Goal: Feedback & Contribution: Contribute content

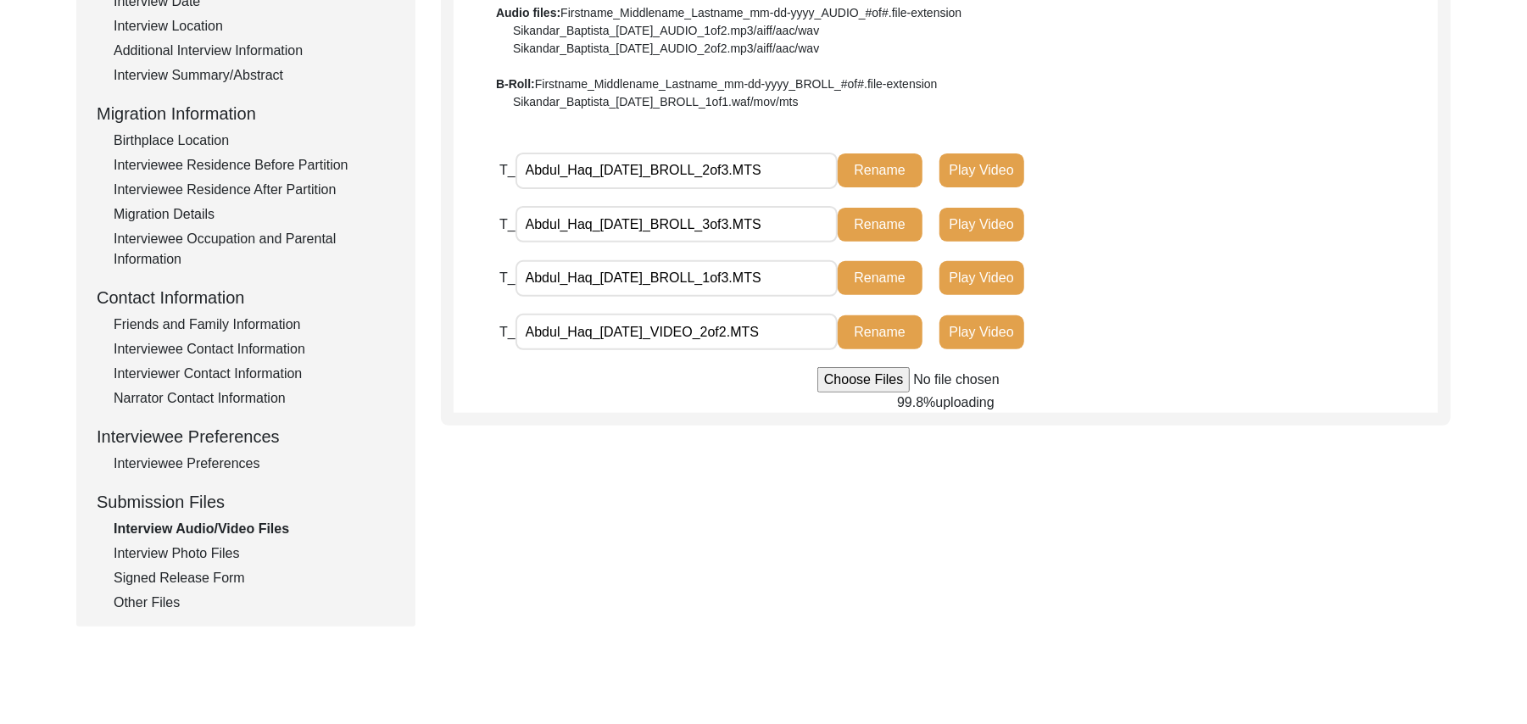
scroll to position [357, 0]
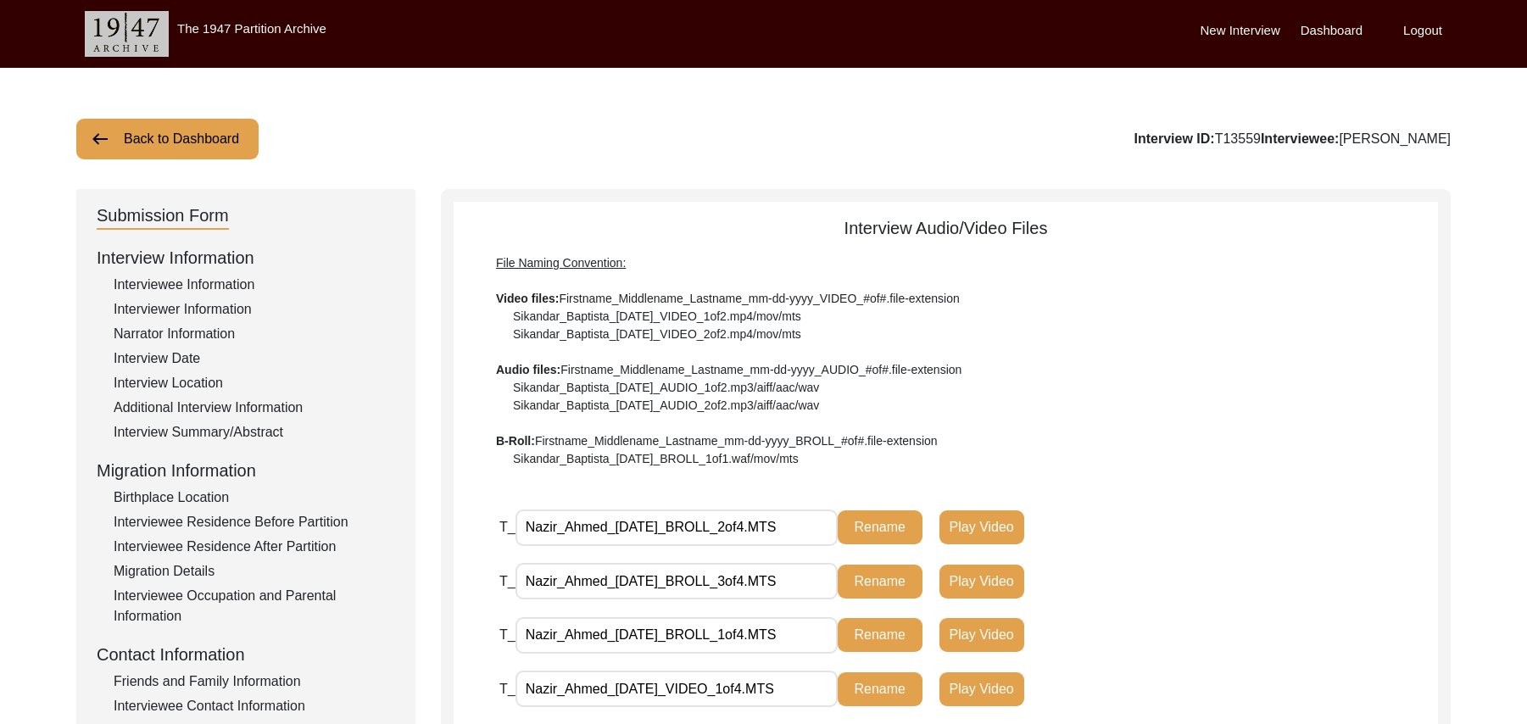
scroll to position [470, 0]
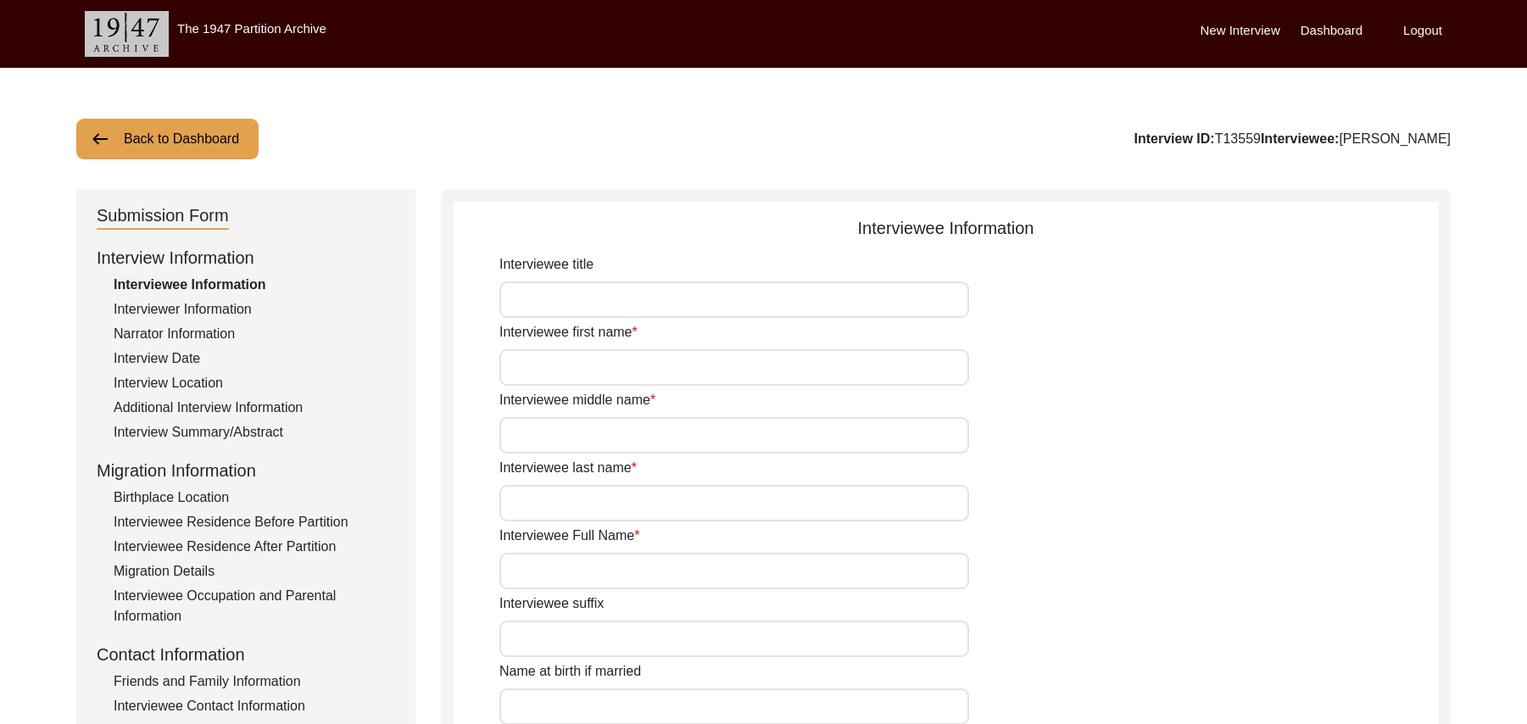
scroll to position [468, 0]
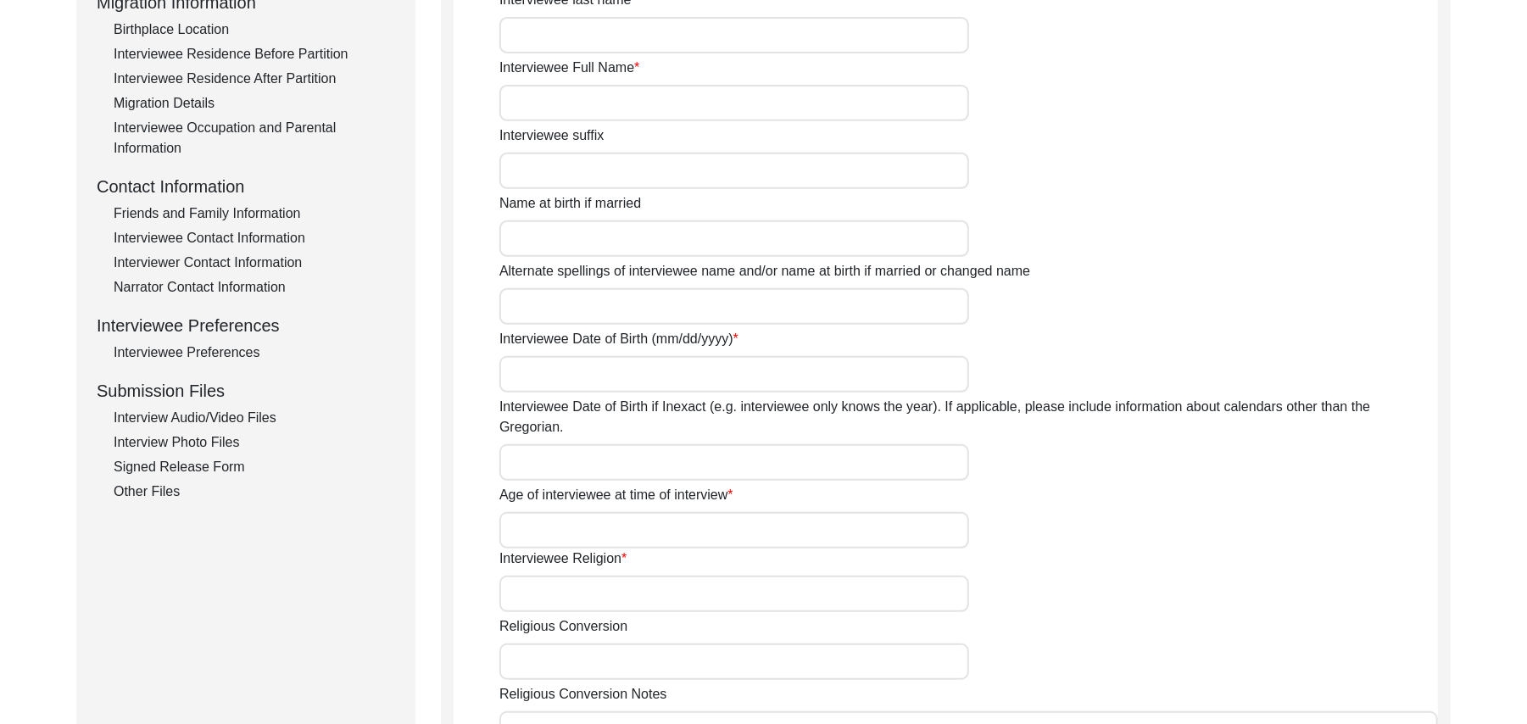
type input "Mr"
type input "Nazir"
type input "Ahmed"
type input "N/A"
type input "[PERSON_NAME]"
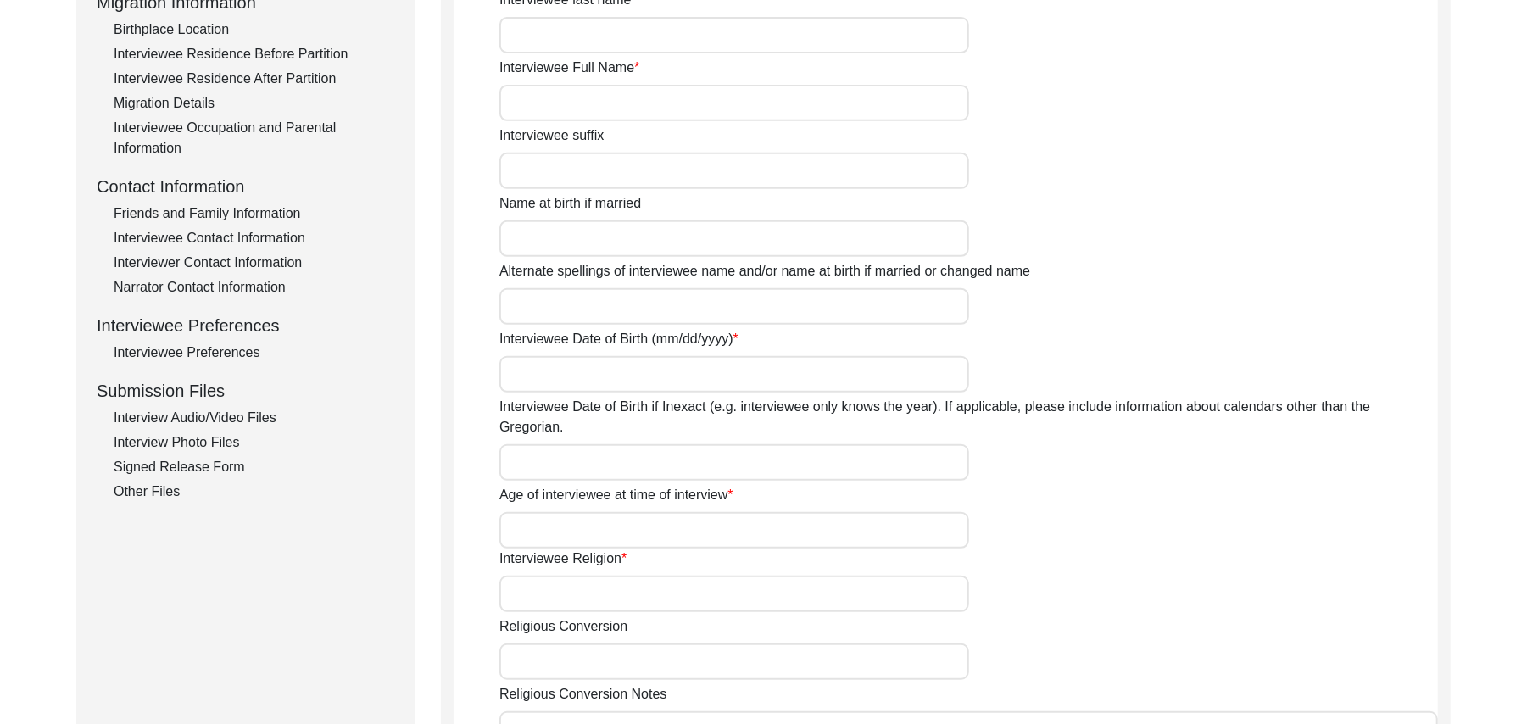
type input "N/A"
type input "[PERSON_NAME]"
type input "1935"
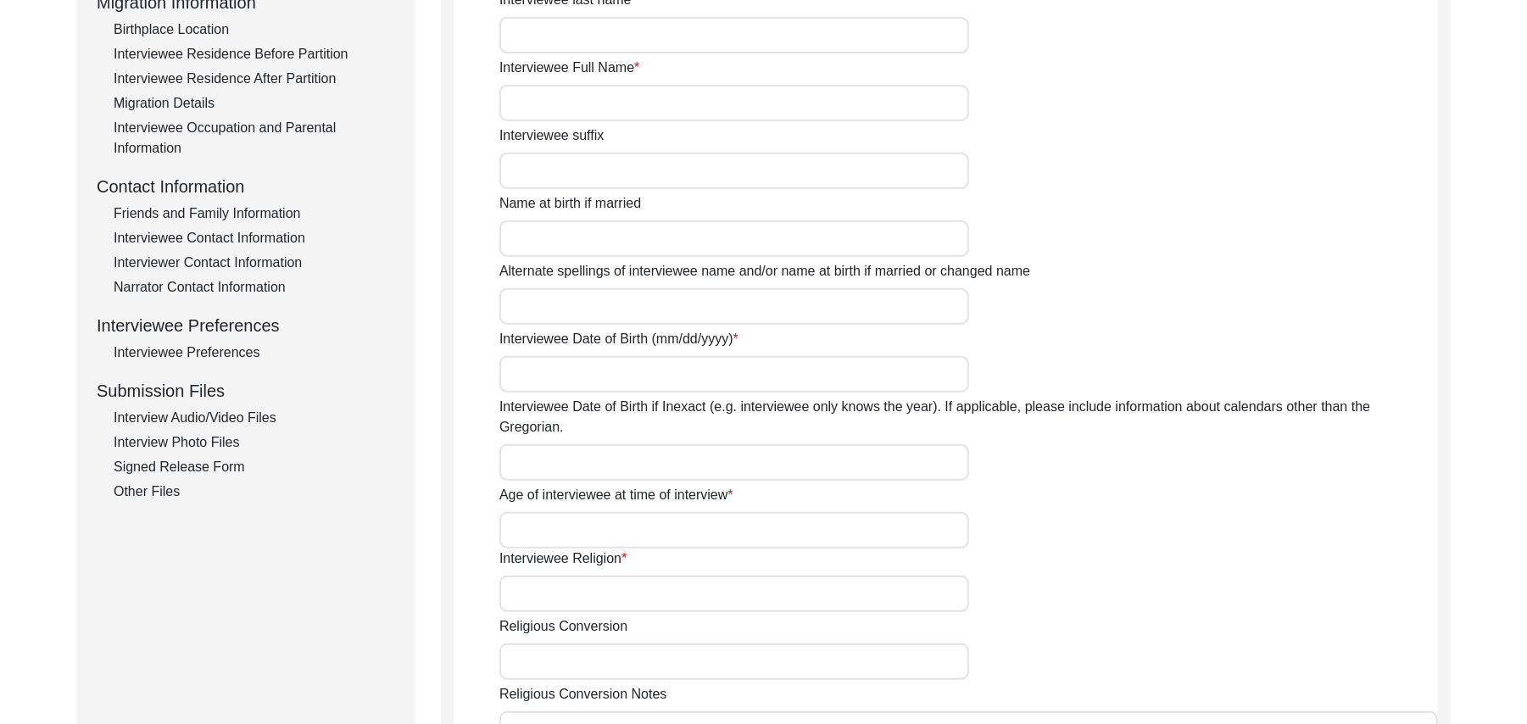
type input "90 Years"
type input "Islam"
type input "N/A"
type textarea "N/A"
type input "Punjabi"
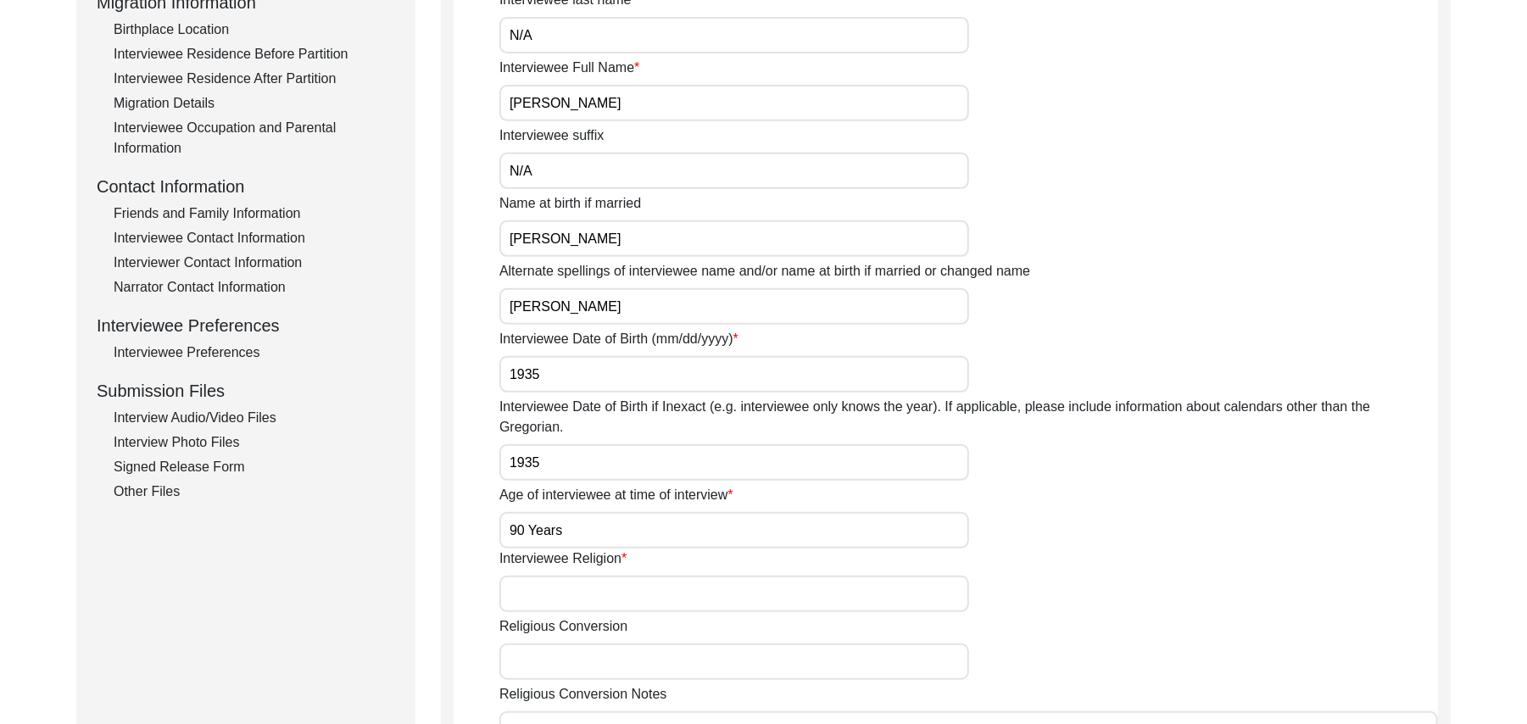
type input "Malwai"
type input "Male"
type input "Araein"
click at [236, 415] on div "Interview Audio/Video Files" at bounding box center [254, 418] width 281 height 20
